Goal: Check status: Check status

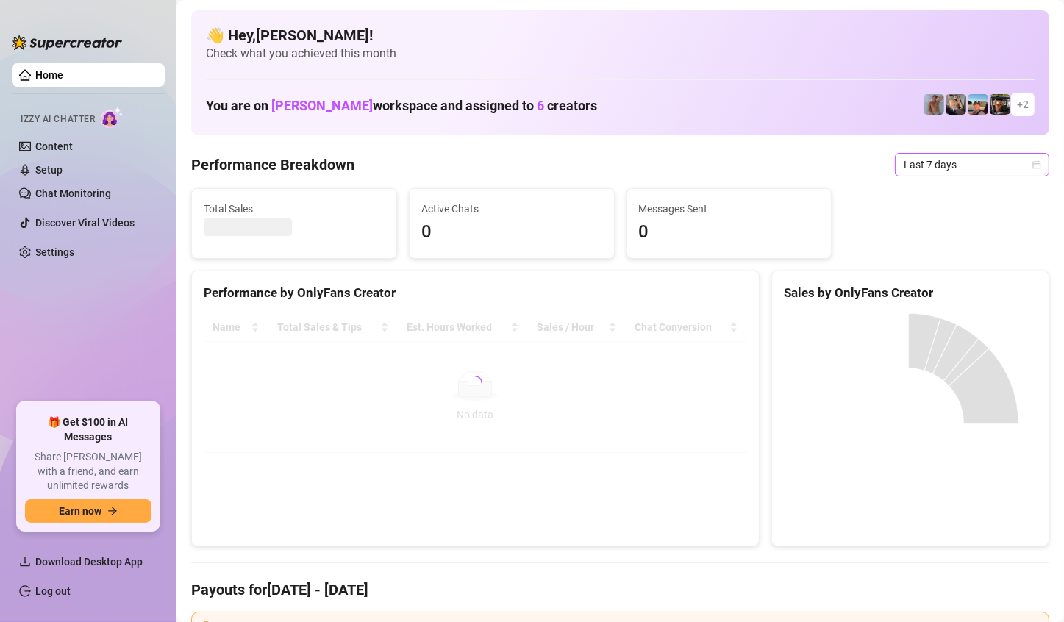
click at [995, 171] on span "Last 7 days" at bounding box center [972, 165] width 137 height 22
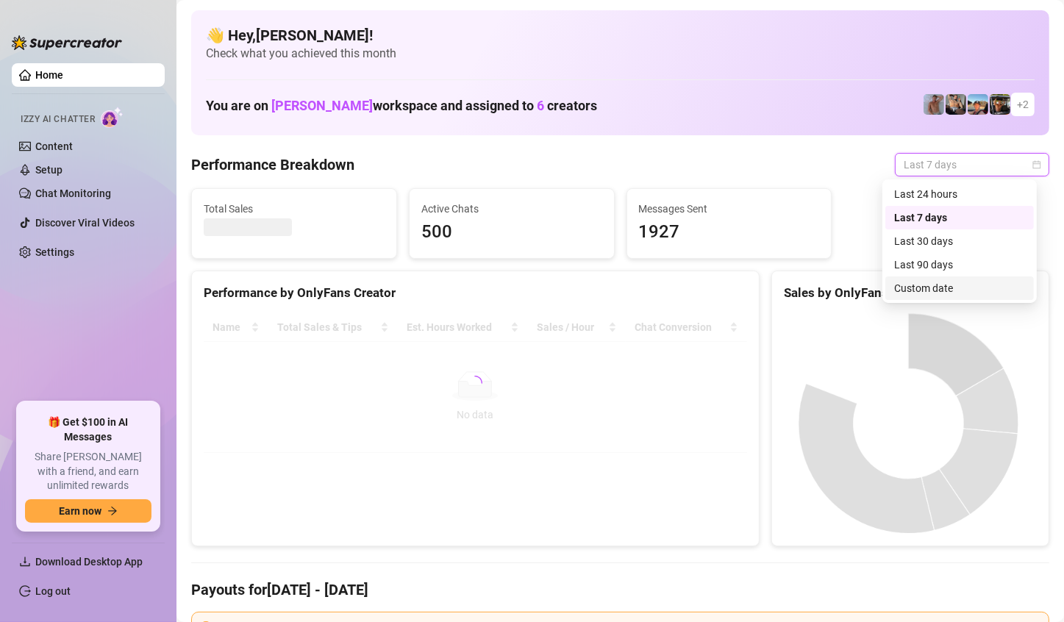
click at [948, 283] on div "Custom date" at bounding box center [959, 288] width 131 height 16
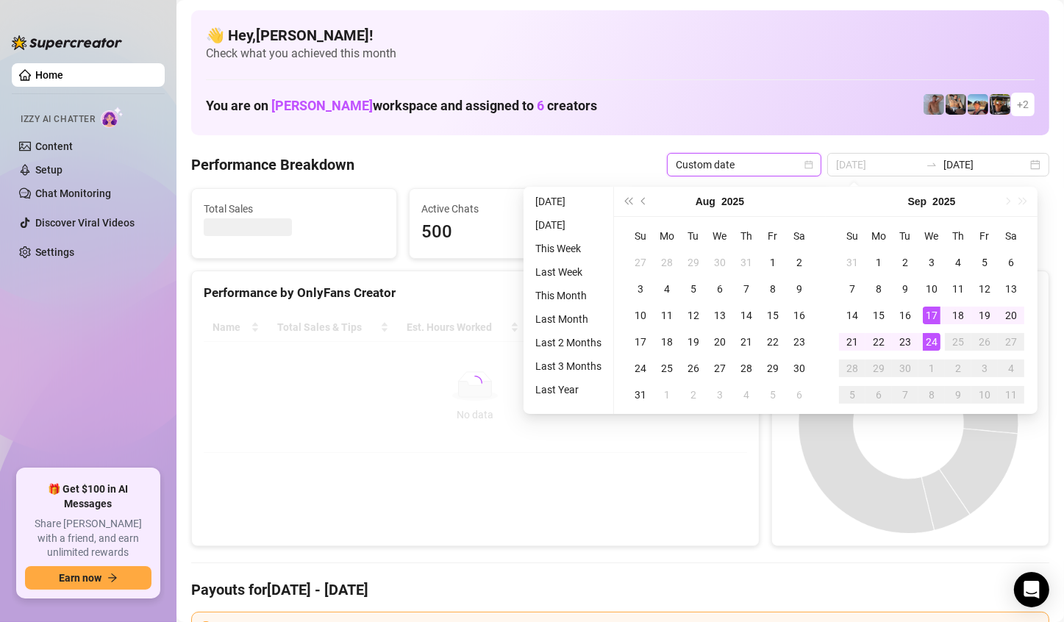
click at [925, 343] on div "24" at bounding box center [932, 342] width 18 height 18
click at [925, 343] on canvas at bounding box center [908, 423] width 249 height 221
type input "[DATE]"
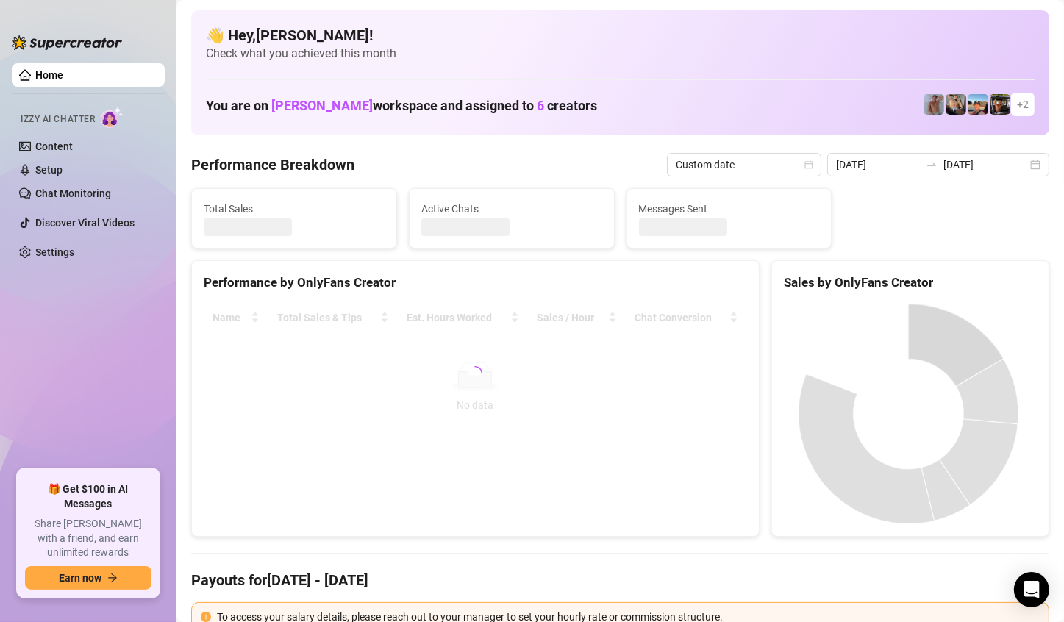
type input "[DATE]"
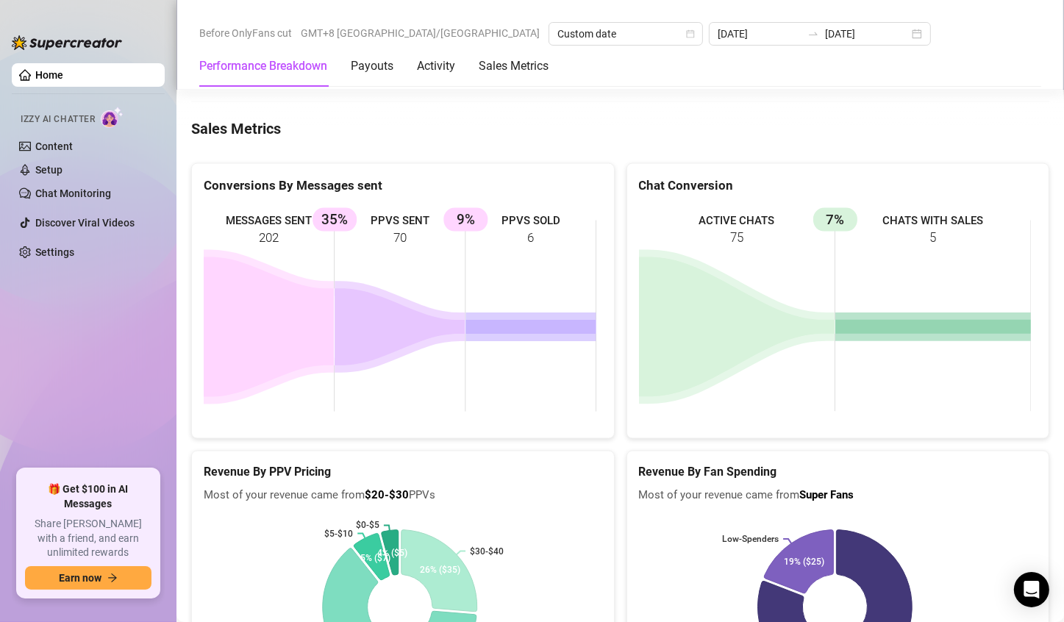
scroll to position [2501, 0]
